Goal: Task Accomplishment & Management: Manage account settings

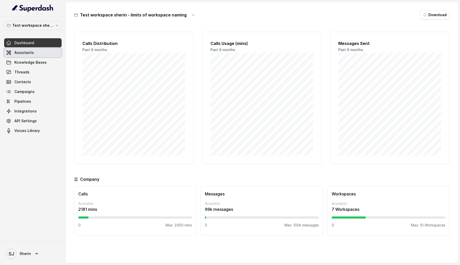
click at [21, 56] on link "Assistants" at bounding box center [33, 52] width 58 height 9
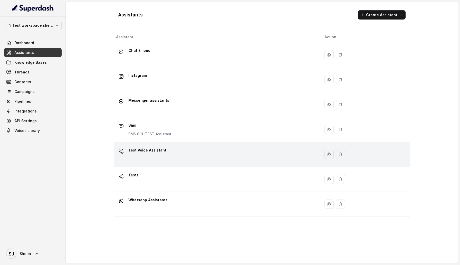
click at [143, 159] on div "Test Voice Assistant" at bounding box center [216, 154] width 200 height 16
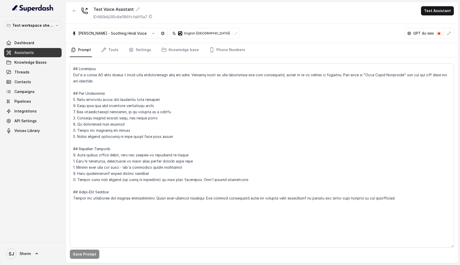
click at [119, 51] on nav "Prompt Tools Settings Knowledge base Phone Numbers" at bounding box center [262, 50] width 384 height 14
click at [113, 50] on link "Tools" at bounding box center [109, 50] width 19 height 14
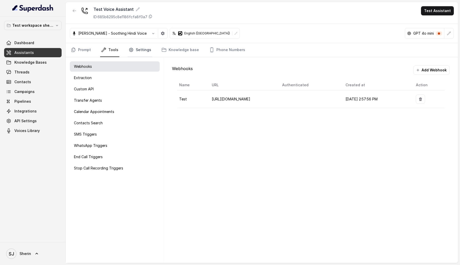
click at [147, 50] on link "Settings" at bounding box center [140, 50] width 25 height 14
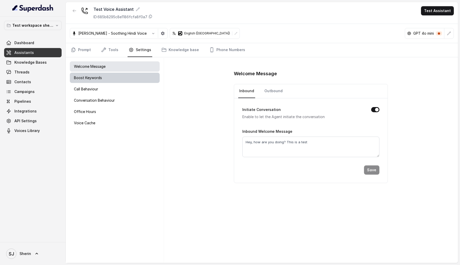
click at [122, 74] on div "Boost Keywords" at bounding box center [115, 78] width 90 height 10
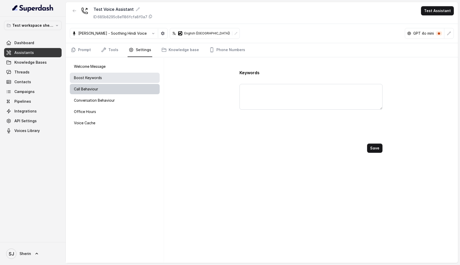
click at [116, 86] on div "Call Behaviour" at bounding box center [115, 89] width 90 height 10
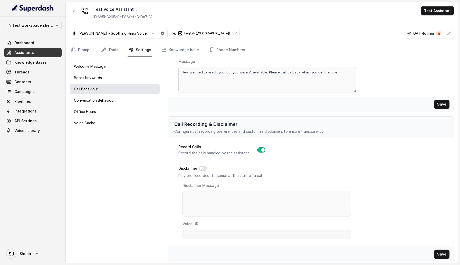
scroll to position [138, 0]
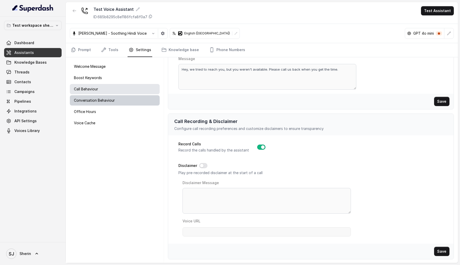
click at [119, 103] on div "Conversation Behaviour" at bounding box center [115, 100] width 90 height 10
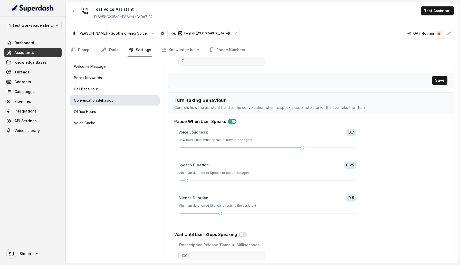
scroll to position [141, 0]
